Goal: Task Accomplishment & Management: Manage account settings

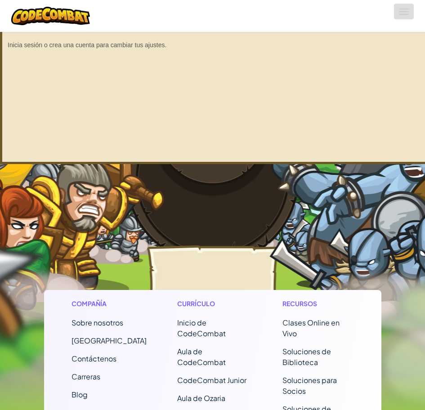
drag, startPoint x: 400, startPoint y: 12, endPoint x: 394, endPoint y: 15, distance: 7.0
click at [399, 12] on button "Cambiar modo de navegación" at bounding box center [404, 12] width 20 height 16
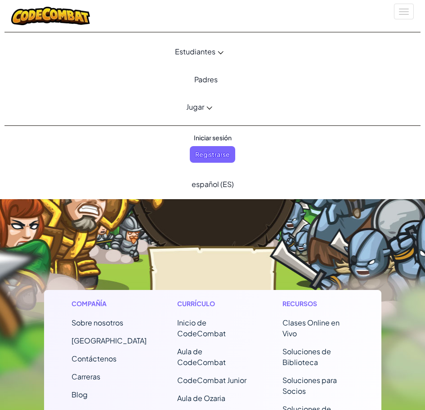
click at [222, 138] on span "Iniciar sesión" at bounding box center [212, 138] width 49 height 17
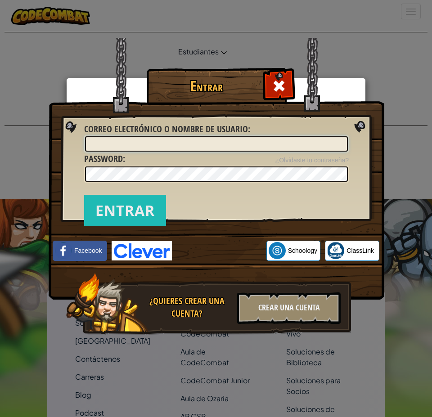
click at [152, 141] on input "Correo electrónico o nombre de usuario :" at bounding box center [216, 143] width 263 height 15
click at [138, 145] on input "Correo electrónico o nombre de usuario :" at bounding box center [216, 143] width 263 height 15
type input "cdsaubiette@hotmail.com"
click at [84, 195] on input "Entrar" at bounding box center [125, 210] width 82 height 31
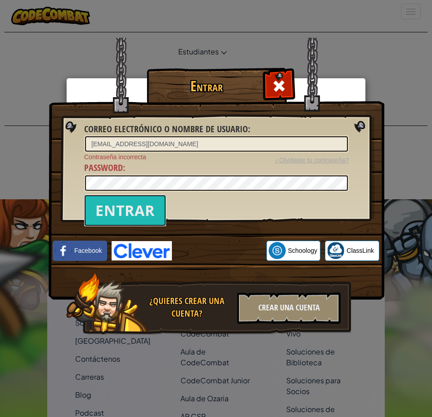
click at [133, 209] on input "Entrar" at bounding box center [125, 210] width 82 height 31
click at [81, 180] on div "Entrar Correo electrónico o nombre de usuario : cdsaubiette@hotmail.com ¿Olvida…" at bounding box center [216, 209] width 300 height 262
click at [84, 195] on input "Entrar" at bounding box center [125, 210] width 82 height 31
click at [322, 161] on link "¿Olvidaste tu contraseña?" at bounding box center [311, 160] width 73 height 7
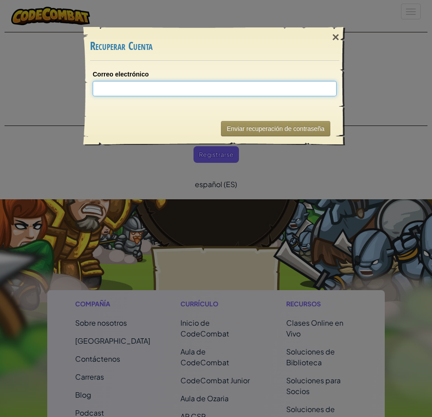
drag, startPoint x: 159, startPoint y: 86, endPoint x: 166, endPoint y: 96, distance: 12.4
click at [159, 88] on input "Correo electrónico" at bounding box center [215, 88] width 244 height 15
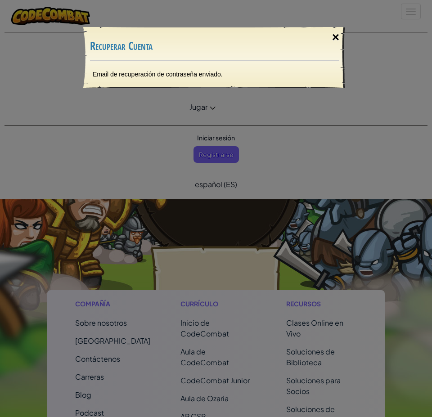
click at [334, 37] on div "×" at bounding box center [335, 37] width 21 height 26
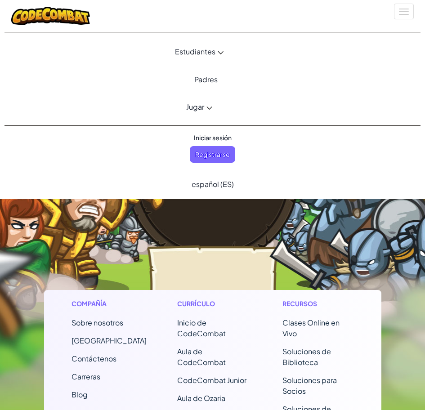
click at [417, 10] on div "Cambiar modo de navegación" at bounding box center [212, 16] width 416 height 32
click at [404, 11] on span at bounding box center [404, 11] width 10 height 1
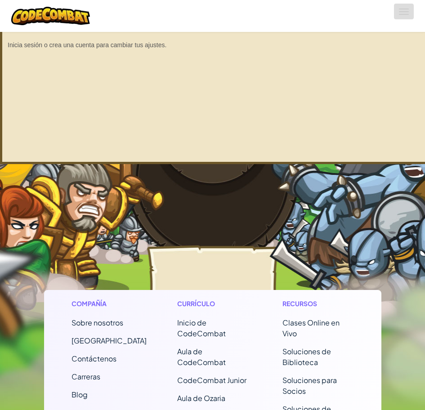
click at [403, 11] on span at bounding box center [404, 11] width 10 height 1
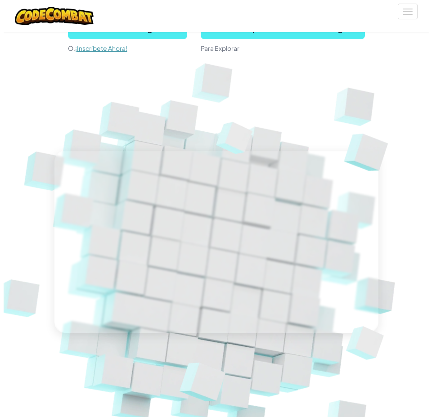
scroll to position [225, 0]
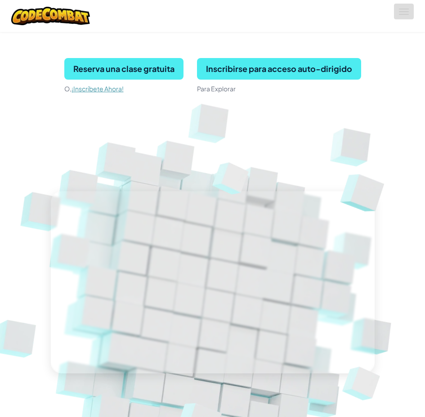
click at [401, 10] on button "Cambiar modo de navegación" at bounding box center [404, 12] width 20 height 16
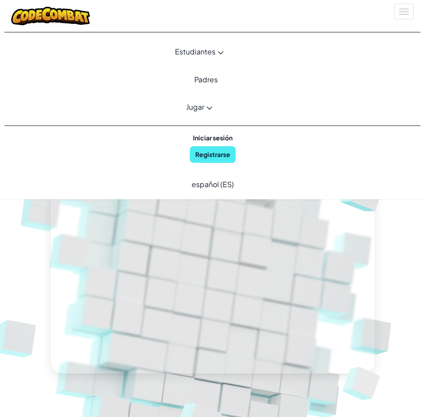
click at [223, 138] on span "Iniciar sesión" at bounding box center [213, 138] width 50 height 17
